Goal: Task Accomplishment & Management: Use online tool/utility

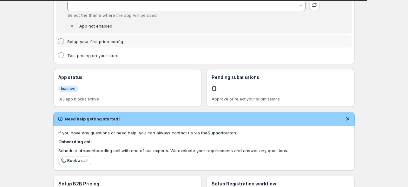
type input "Savor"
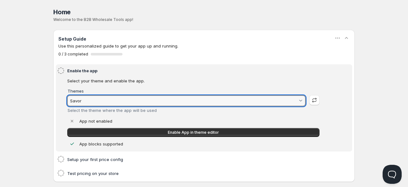
click at [135, 102] on input "Savor" at bounding box center [183, 101] width 229 height 10
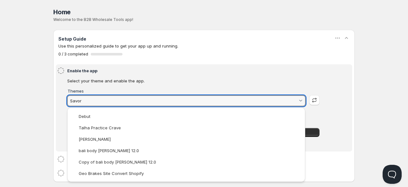
click at [135, 102] on input "Savor" at bounding box center [183, 101] width 229 height 10
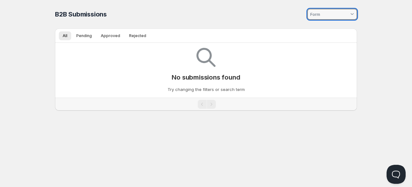
click at [328, 15] on input at bounding box center [329, 14] width 40 height 10
click at [88, 36] on span "Pending" at bounding box center [84, 35] width 16 height 5
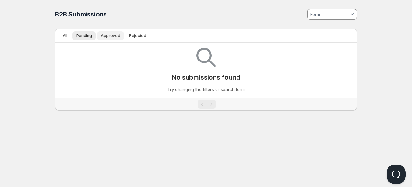
click at [117, 39] on button "Approved" at bounding box center [110, 35] width 27 height 9
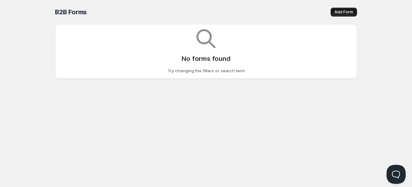
click at [348, 14] on span "Add Form" at bounding box center [343, 12] width 19 height 5
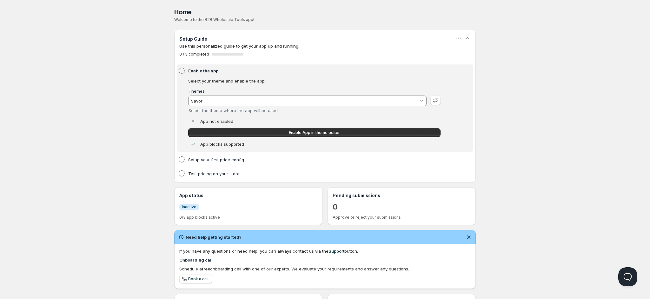
click at [212, 99] on input "Savor" at bounding box center [304, 101] width 229 height 10
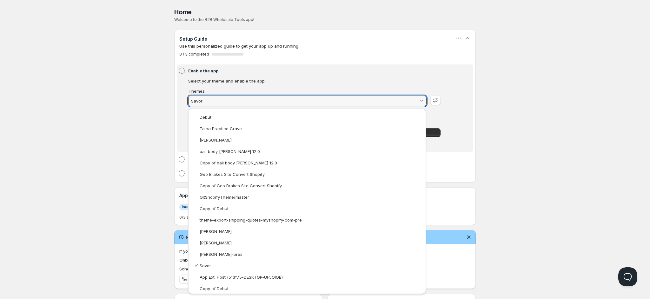
click at [212, 99] on input "Savor" at bounding box center [304, 101] width 229 height 10
click at [77, 104] on html "Home Pricing Price lists Forms Submissions Settings Features Plans Home. This p…" at bounding box center [325, 202] width 650 height 404
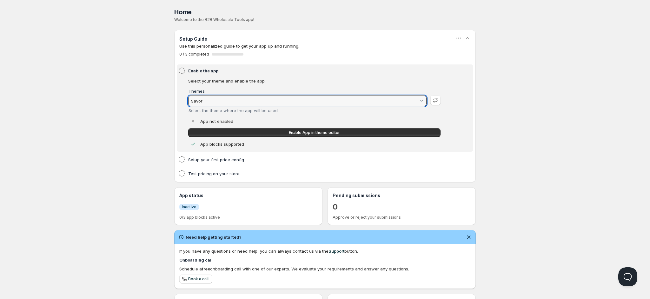
click at [246, 95] on div "Themes Savor Select the theme where the app will be used" at bounding box center [307, 101] width 239 height 24
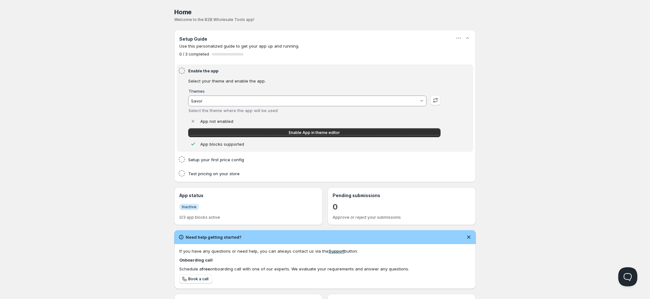
click at [239, 101] on input "Savor" at bounding box center [304, 101] width 229 height 10
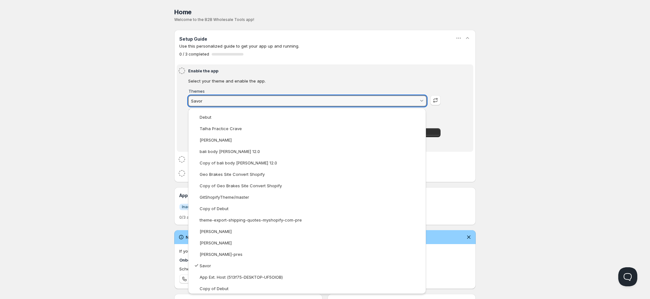
click at [156, 21] on html "Home Pricing Price lists Forms Submissions Settings Features Plans Home. This p…" at bounding box center [325, 202] width 650 height 404
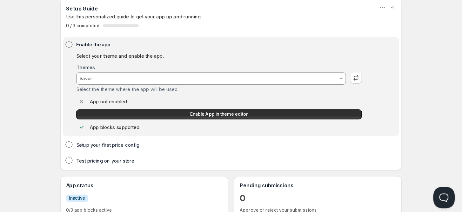
scroll to position [32, 0]
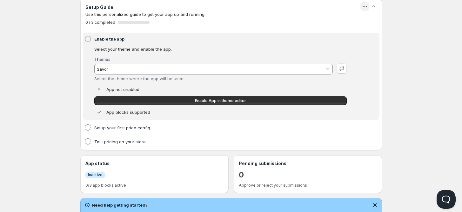
click at [363, 5] on icon "button" at bounding box center [365, 6] width 6 height 6
click at [374, 6] on icon "button" at bounding box center [373, 6] width 3 height 2
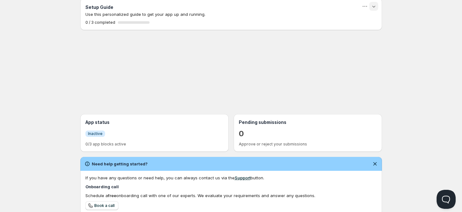
click at [374, 6] on icon "button" at bounding box center [374, 6] width 6 height 6
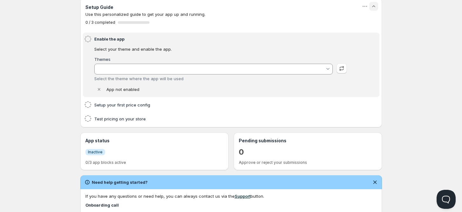
type input "Savor"
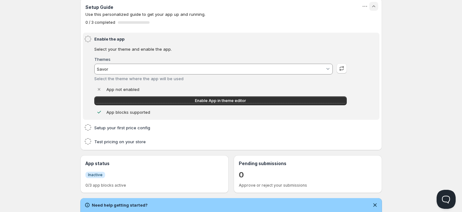
click at [374, 6] on icon "button" at bounding box center [373, 6] width 3 height 2
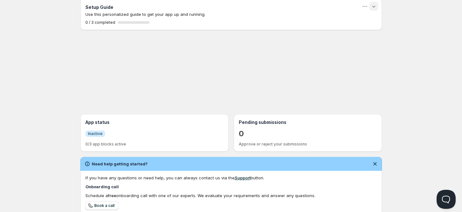
click at [374, 6] on icon "button" at bounding box center [374, 6] width 6 height 6
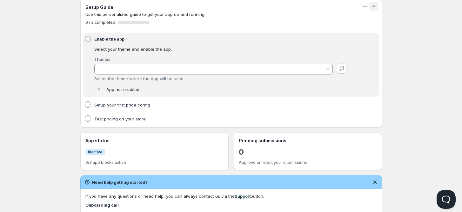
type input "Savor"
click at [374, 6] on icon "button" at bounding box center [373, 6] width 3 height 2
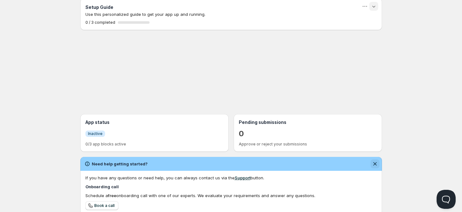
click at [374, 164] on icon "Dismiss notification" at bounding box center [375, 164] width 6 height 6
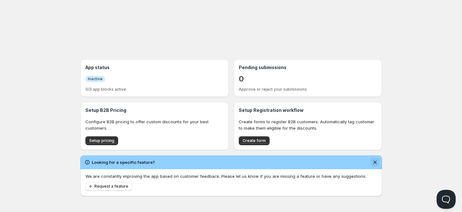
click at [374, 158] on button "Dismiss notification" at bounding box center [375, 162] width 9 height 9
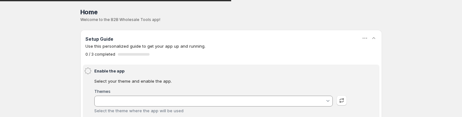
type input "Savor"
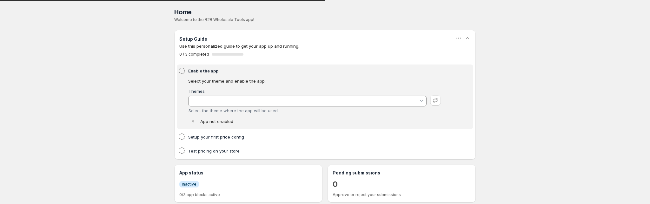
type input "Savor"
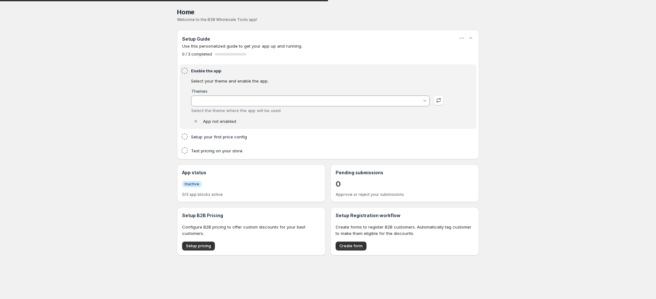
type input "Savor"
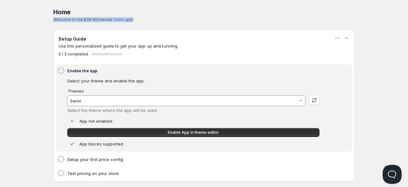
drag, startPoint x: 97, startPoint y: 14, endPoint x: 53, endPoint y: 19, distance: 44.1
click at [53, 19] on div "Home. This page is ready Home Welcome to the B2B Wholesale Tools app! Setup Gui…" at bounding box center [204, 139] width 317 height 279
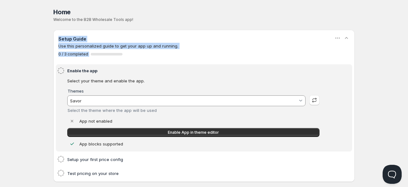
drag, startPoint x: 57, startPoint y: 39, endPoint x: 125, endPoint y: 57, distance: 70.5
click at [125, 57] on div "Setup Guide Use this personalized guide to get your app up and running. 0 / 3 c…" at bounding box center [204, 46] width 302 height 32
click at [101, 38] on div "Setup Guide" at bounding box center [204, 39] width 292 height 8
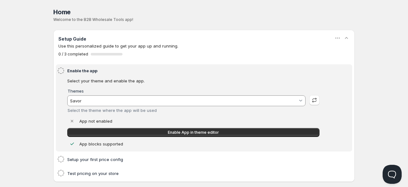
click at [144, 99] on input "Savor" at bounding box center [183, 101] width 229 height 10
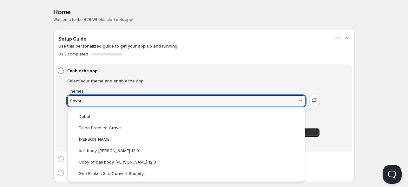
click at [144, 99] on input "Savor" at bounding box center [183, 101] width 229 height 10
click at [170, 76] on html "Home Pricing Price lists Forms Submissions Settings Features Plans Home. This p…" at bounding box center [204, 147] width 408 height 294
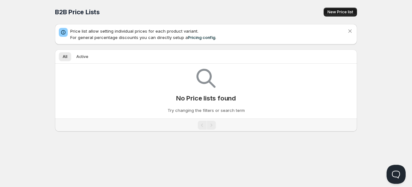
click at [343, 15] on button "New Price list" at bounding box center [339, 12] width 33 height 9
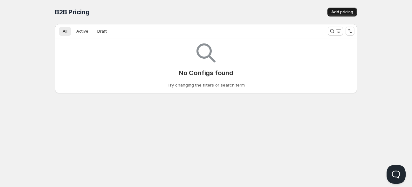
click at [334, 11] on span "Add pricing" at bounding box center [342, 12] width 22 height 5
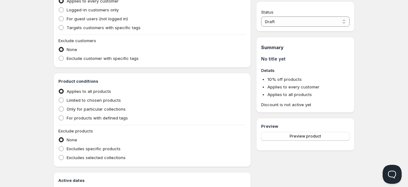
scroll to position [202, 0]
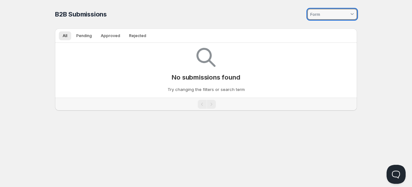
click at [335, 12] on input at bounding box center [329, 14] width 40 height 10
click at [90, 37] on span "Pending" at bounding box center [84, 35] width 16 height 5
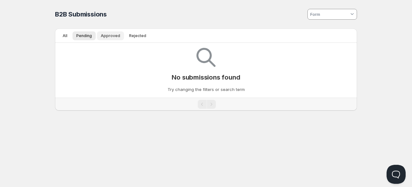
click at [115, 32] on button "Approved" at bounding box center [110, 35] width 27 height 9
click at [138, 32] on button "Rejected" at bounding box center [137, 35] width 25 height 9
